Goal: Obtain resource: Obtain resource

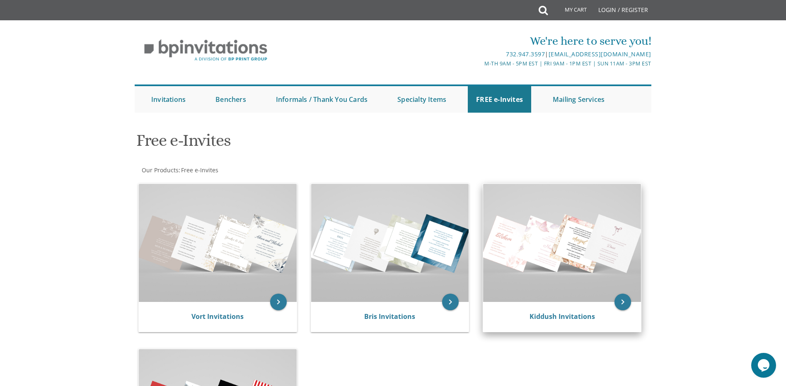
click at [583, 269] on img at bounding box center [562, 243] width 158 height 118
click at [564, 239] on img at bounding box center [562, 243] width 158 height 118
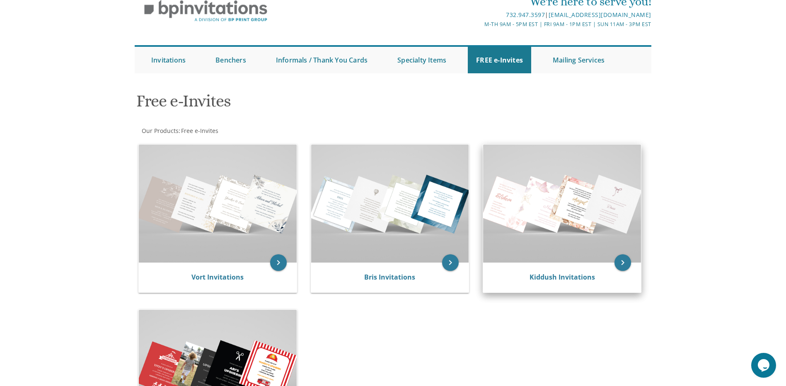
scroll to position [207, 0]
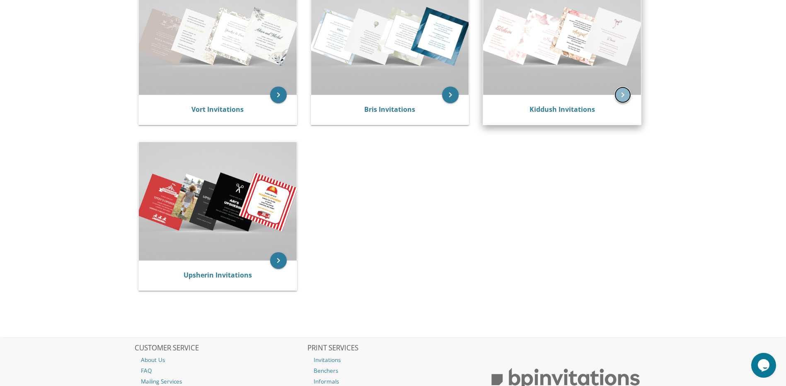
click at [622, 100] on icon "keyboard_arrow_right" at bounding box center [622, 95] width 17 height 17
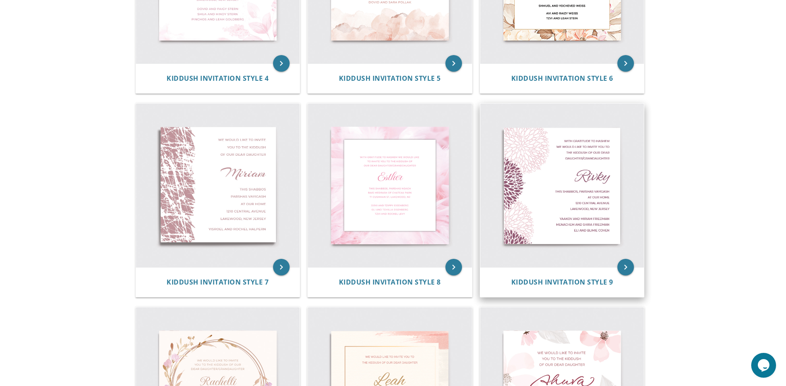
scroll to position [621, 0]
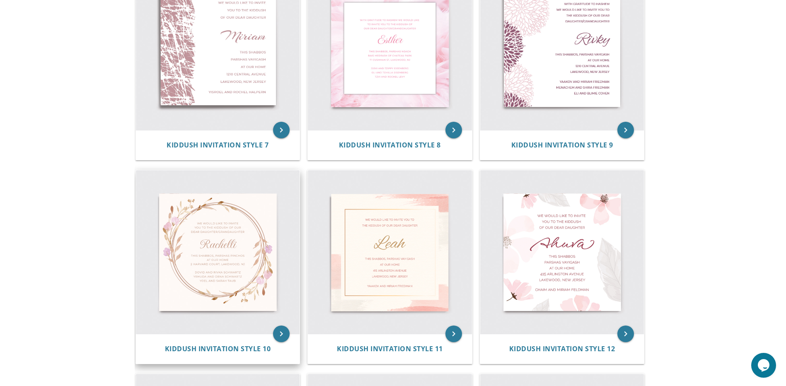
click at [199, 273] on img at bounding box center [218, 252] width 164 height 164
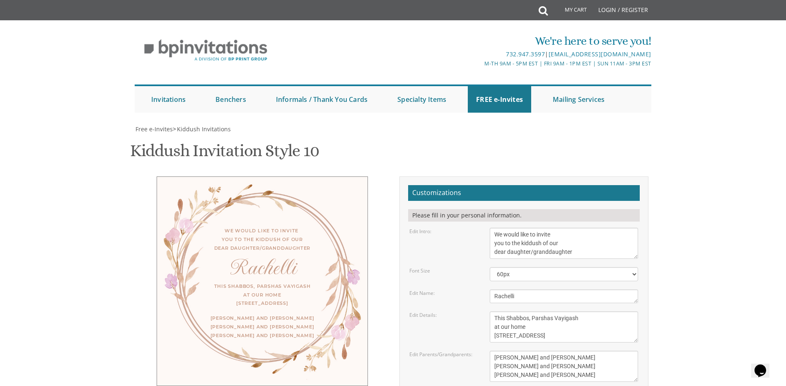
scroll to position [124, 0]
drag, startPoint x: 496, startPoint y: 108, endPoint x: 639, endPoint y: 133, distance: 144.9
click at [639, 228] on div "We would like to invite you to the kiddush of our dear daughter/granddaughter" at bounding box center [563, 243] width 161 height 31
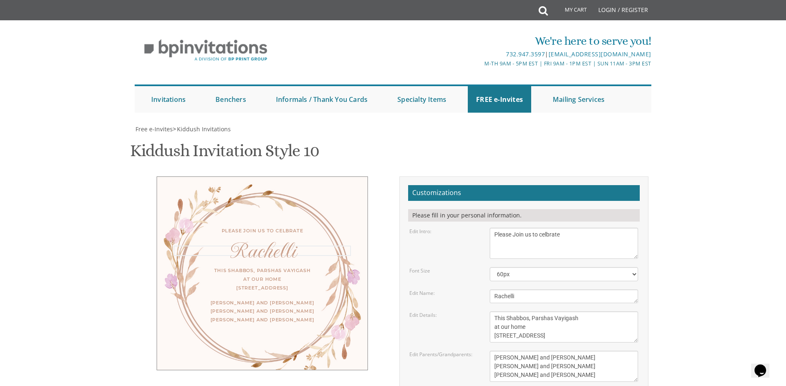
drag, startPoint x: 529, startPoint y: 173, endPoint x: 462, endPoint y: 178, distance: 66.9
click at [462, 289] on div "Edit Name: Rachelli" at bounding box center [523, 296] width 241 height 14
type textarea "Please Join us to celebrate"
drag, startPoint x: 523, startPoint y: 172, endPoint x: 482, endPoint y: 181, distance: 42.6
click at [482, 185] on form "Customizations Please fill in your personal information. Edit Intro: We would l…" at bounding box center [523, 320] width 231 height 270
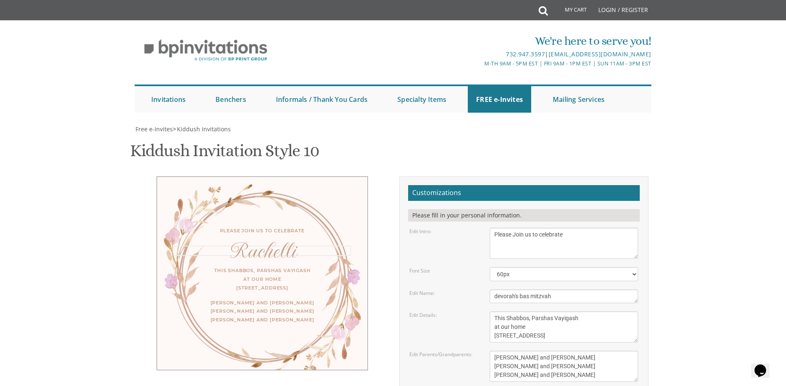
type textarea "devorah's bas mitzvah"
drag, startPoint x: 495, startPoint y: 195, endPoint x: 650, endPoint y: 232, distance: 158.8
click at [650, 232] on div "Customizations Please fill in your personal information. Edit Intro: We would l…" at bounding box center [523, 322] width 261 height 293
type textarea "[DATE][STREET_ADDRESS] on [GEOGRAPHIC_DATA] (Second stairwell)"
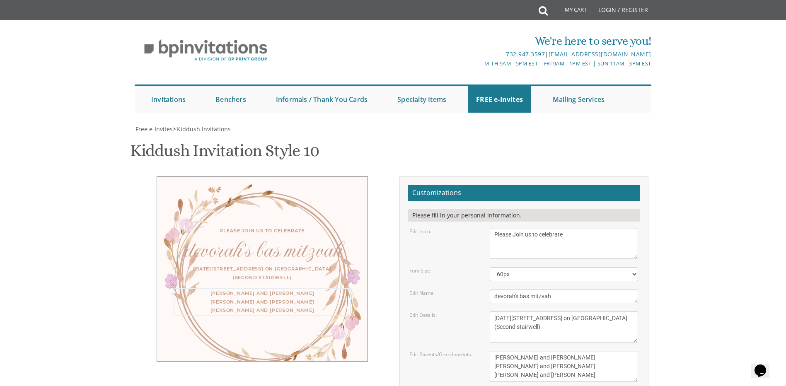
drag, startPoint x: 584, startPoint y: 252, endPoint x: 420, endPoint y: 219, distance: 166.8
click at [420, 219] on form "Customizations Please fill in your personal information. Edit Intro: We would l…" at bounding box center [523, 320] width 231 height 270
type textarea "for women and girls"
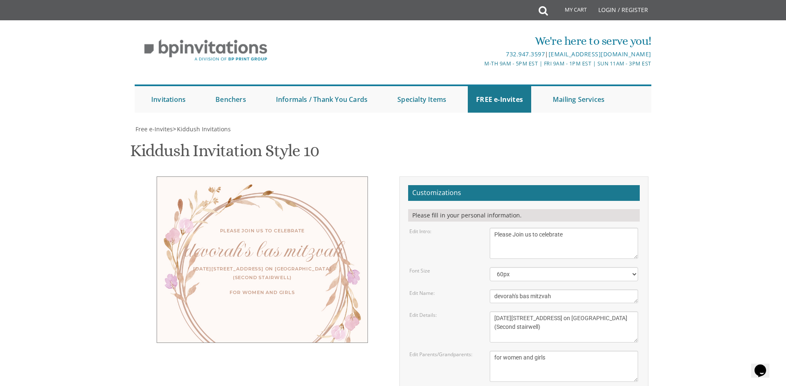
type input "[EMAIL_ADDRESS][DOMAIN_NAME]"
drag, startPoint x: 522, startPoint y: 166, endPoint x: 482, endPoint y: 170, distance: 40.4
click at [482, 289] on div "Edit Name: Rachelli" at bounding box center [523, 296] width 241 height 14
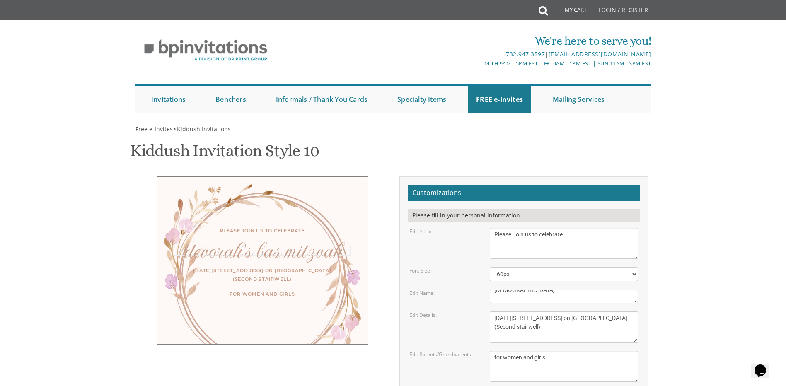
drag, startPoint x: 511, startPoint y: 247, endPoint x: 510, endPoint y: 235, distance: 12.5
click at [510, 351] on textarea "[PERSON_NAME] and [PERSON_NAME] [PERSON_NAME] and [PERSON_NAME] [PERSON_NAME] a…" at bounding box center [563, 366] width 148 height 31
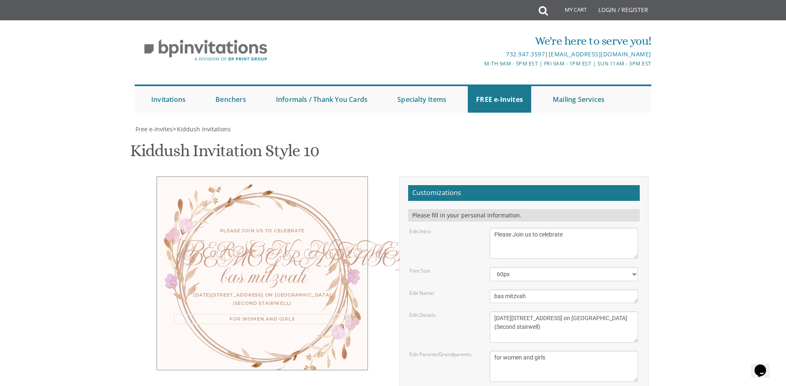
scroll to position [207, 0]
drag, startPoint x: 473, startPoint y: 98, endPoint x: 437, endPoint y: 104, distance: 36.4
click at [437, 185] on form "Customizations Please fill in your personal information. Edit Intro: We would l…" at bounding box center [523, 320] width 231 height 270
click at [534, 311] on textarea "This Shabbos, Parshas Vayigash at our home [STREET_ADDRESS]" at bounding box center [563, 326] width 148 height 31
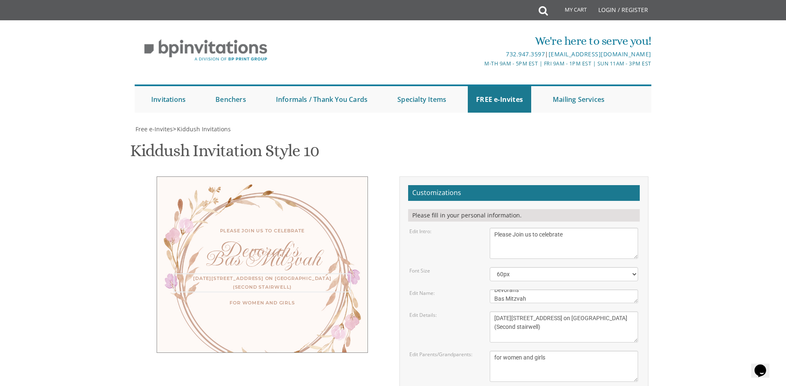
click at [523, 289] on textarea "Rachelli" at bounding box center [563, 296] width 148 height 14
click at [530, 311] on textarea "This Shabbos, Parshas Vayigash at our home [STREET_ADDRESS]" at bounding box center [563, 326] width 148 height 31
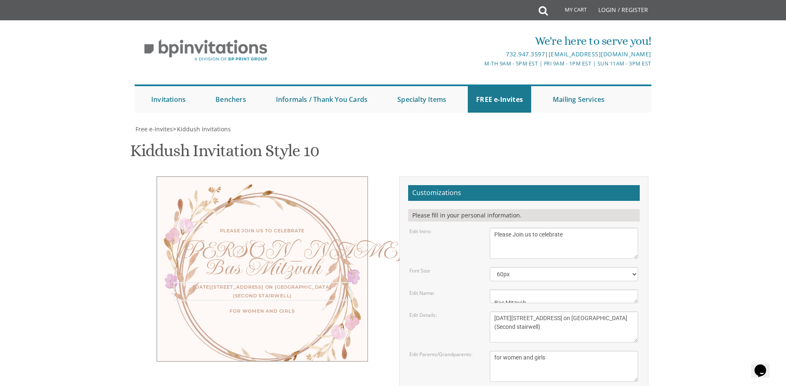
click at [521, 289] on textarea "Rachelli" at bounding box center [563, 296] width 148 height 14
click at [526, 311] on textarea "This Shabbos, Parshas Vayigash at our home [STREET_ADDRESS]" at bounding box center [563, 326] width 148 height 31
click at [776, 133] on body "My Cart Total: View Cart Item(s) Submit My Cart Total: View Cart Item(s) Login …" at bounding box center [393, 345] width 786 height 690
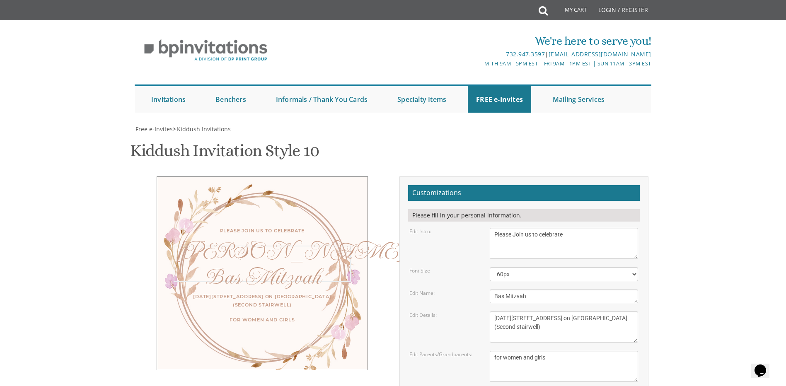
click at [527, 289] on textarea "Rachelli" at bounding box center [563, 296] width 148 height 14
type textarea "[PERSON_NAME]'s Bas Mitzvah"
click at [518, 351] on textarea "[PERSON_NAME] and [PERSON_NAME] [PERSON_NAME] and [PERSON_NAME] [PERSON_NAME] a…" at bounding box center [563, 366] width 148 height 31
click at [777, 237] on body "My Cart Total: View Cart Item(s) Submit My Cart Total: View Cart Item(s) Login …" at bounding box center [393, 345] width 786 height 690
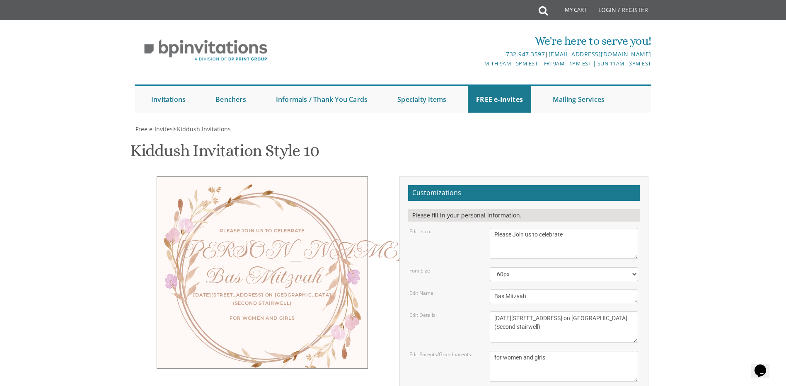
drag, startPoint x: 548, startPoint y: 231, endPoint x: 442, endPoint y: 222, distance: 106.4
click at [442, 222] on form "Customizations Please fill in your personal information. Edit Intro: We would l…" at bounding box center [523, 320] width 231 height 270
click at [538, 351] on textarea "[PERSON_NAME] and [PERSON_NAME] [PERSON_NAME] and [PERSON_NAME] [PERSON_NAME] a…" at bounding box center [563, 366] width 148 height 31
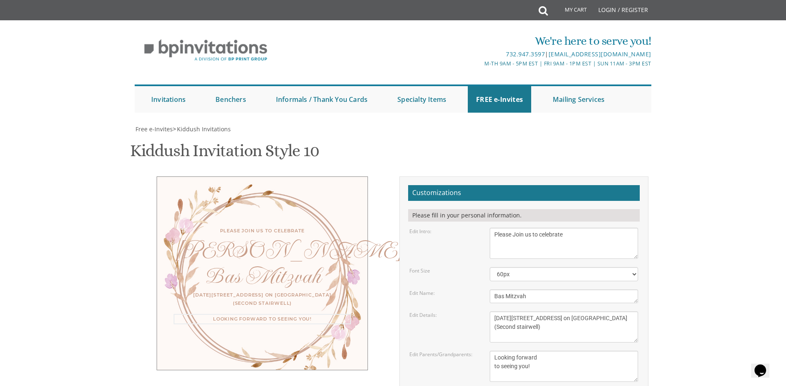
click at [564, 311] on textarea "This Shabbos, Parshas Vayigash at our home [STREET_ADDRESS]" at bounding box center [563, 326] width 148 height 31
drag, startPoint x: 530, startPoint y: 242, endPoint x: 437, endPoint y: 243, distance: 93.2
click at [437, 351] on div "Edit Parents/Grandparents: [PERSON_NAME] and [PERSON_NAME] [PERSON_NAME] and [P…" at bounding box center [523, 366] width 241 height 31
click at [508, 311] on textarea "This Shabbos, Parshas Vayigash at our home [STREET_ADDRESS]" at bounding box center [563, 326] width 148 height 31
click at [542, 351] on textarea "[PERSON_NAME] and [PERSON_NAME] [PERSON_NAME] and [PERSON_NAME] [PERSON_NAME] a…" at bounding box center [563, 366] width 148 height 31
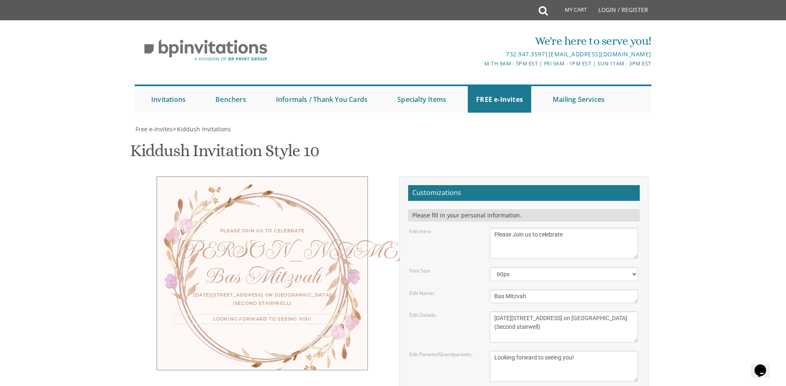
drag, startPoint x: 584, startPoint y: 233, endPoint x: 482, endPoint y: 220, distance: 102.3
click at [482, 220] on form "Customizations Please fill in your personal information. Edit Intro: We would l…" at bounding box center [523, 320] width 231 height 270
type textarea "Looking forward!"
click at [519, 289] on textarea "Rachelli" at bounding box center [563, 296] width 148 height 14
drag, startPoint x: 543, startPoint y: 225, endPoint x: 493, endPoint y: 236, distance: 51.3
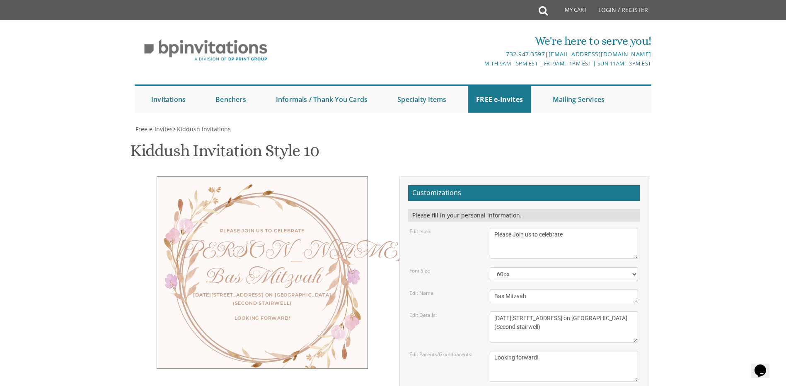
click at [493, 236] on form "Customizations Please fill in your personal information. Edit Intro: We would l…" at bounding box center [523, 320] width 231 height 270
drag, startPoint x: 555, startPoint y: 237, endPoint x: 385, endPoint y: 239, distance: 169.4
click at [385, 239] on div "Please Join us to celebrate Devorah's Bas Mitzvah [DATE][STREET_ADDRESS][GEOGRA…" at bounding box center [393, 322] width 523 height 293
click at [567, 351] on textarea "[PERSON_NAME] and [PERSON_NAME] [PERSON_NAME] and [PERSON_NAME] [PERSON_NAME] a…" at bounding box center [563, 366] width 148 height 31
drag, startPoint x: 512, startPoint y: 236, endPoint x: 490, endPoint y: 236, distance: 22.4
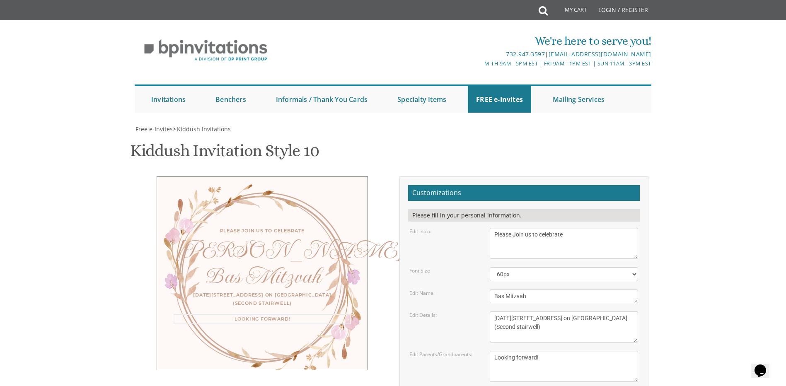
click at [490, 351] on textarea "[PERSON_NAME] and [PERSON_NAME] [PERSON_NAME] and [PERSON_NAME] [PERSON_NAME] a…" at bounding box center [563, 366] width 148 height 31
click at [516, 311] on textarea "This Shabbos, Parshas Vayigash at our home [STREET_ADDRESS]" at bounding box center [563, 326] width 148 height 31
